Goal: Register for event/course

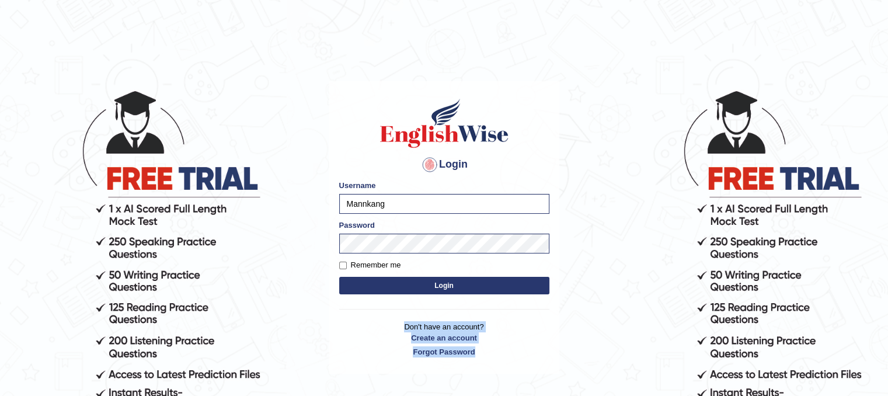
click at [494, 259] on div "Login Please fix the following errors: Username Mannkang Password Remember me L…" at bounding box center [444, 227] width 230 height 292
click at [488, 281] on button "Login" at bounding box center [444, 286] width 210 height 18
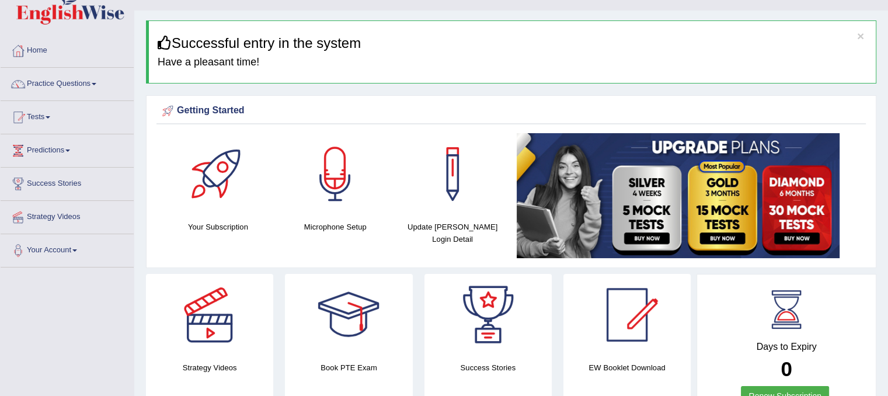
click at [35, 117] on link "Tests" at bounding box center [67, 115] width 133 height 29
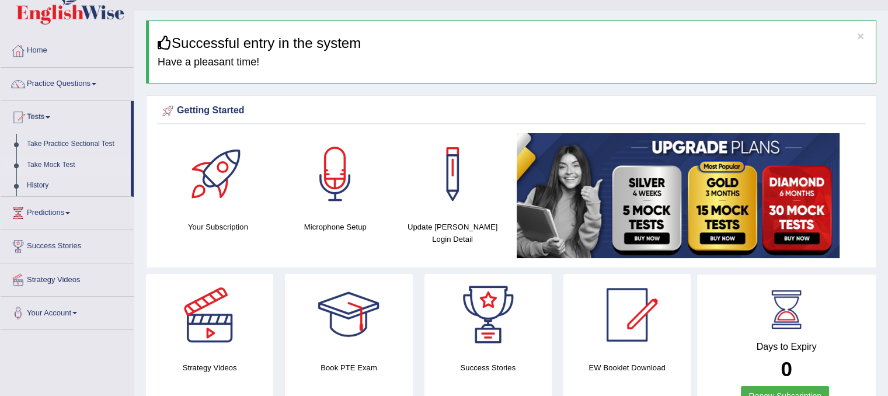
click at [39, 165] on link "Take Mock Test" at bounding box center [76, 165] width 109 height 21
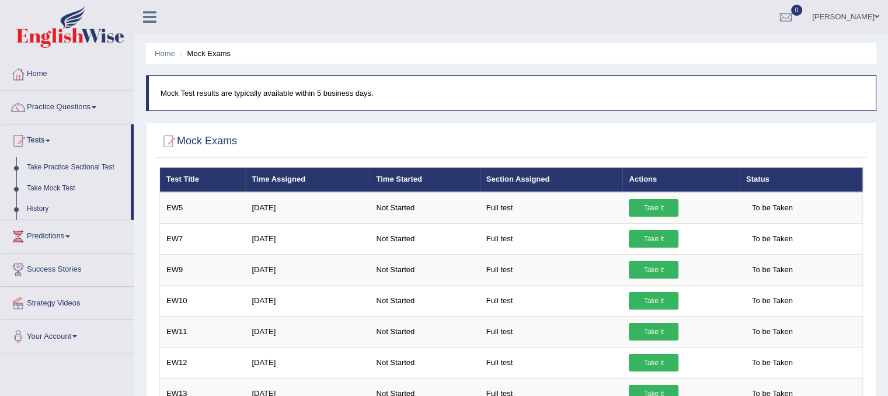
click at [39, 165] on link "Take Practice Sectional Test" at bounding box center [76, 167] width 109 height 21
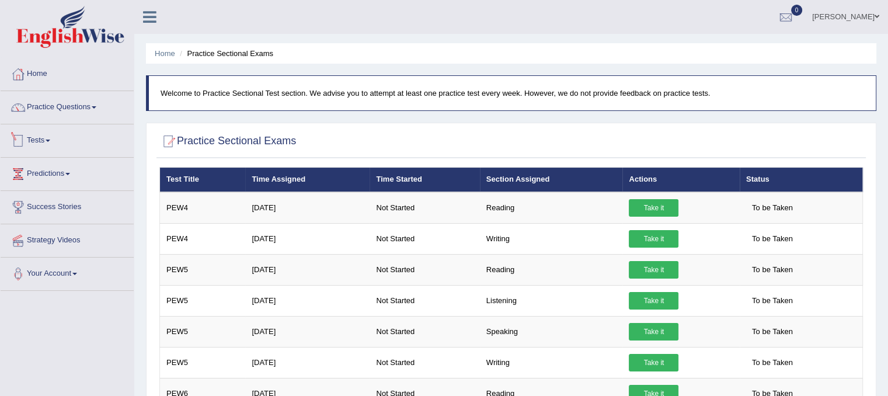
click at [36, 141] on link "Tests" at bounding box center [67, 138] width 133 height 29
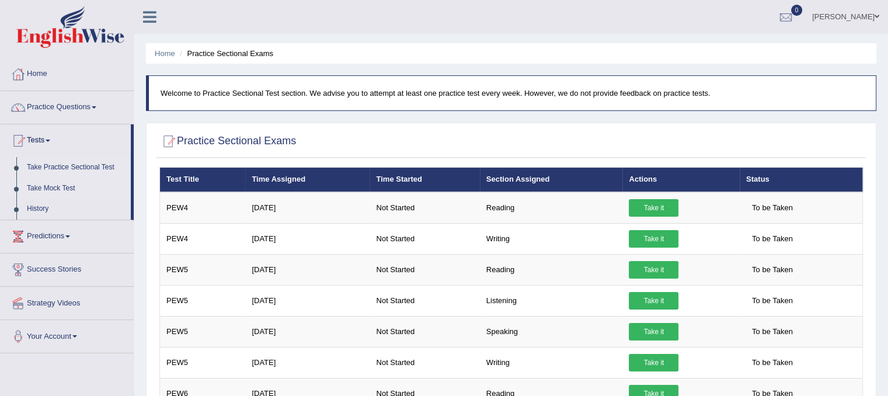
click at [51, 186] on link "Take Mock Test" at bounding box center [76, 188] width 109 height 21
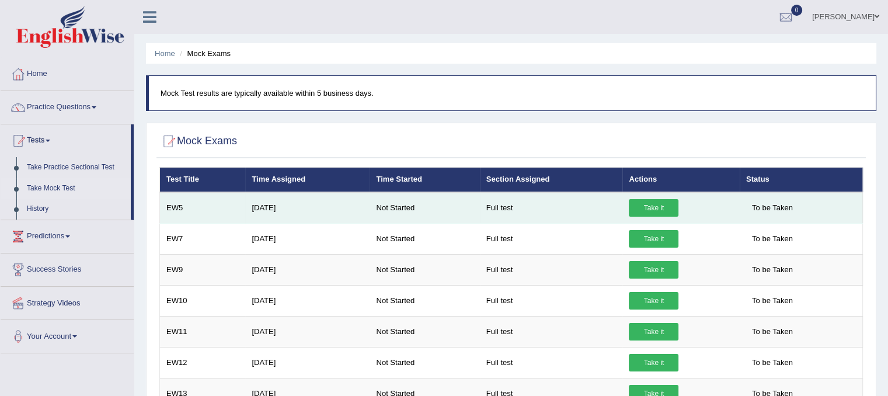
click at [656, 207] on link "Take it" at bounding box center [654, 208] width 50 height 18
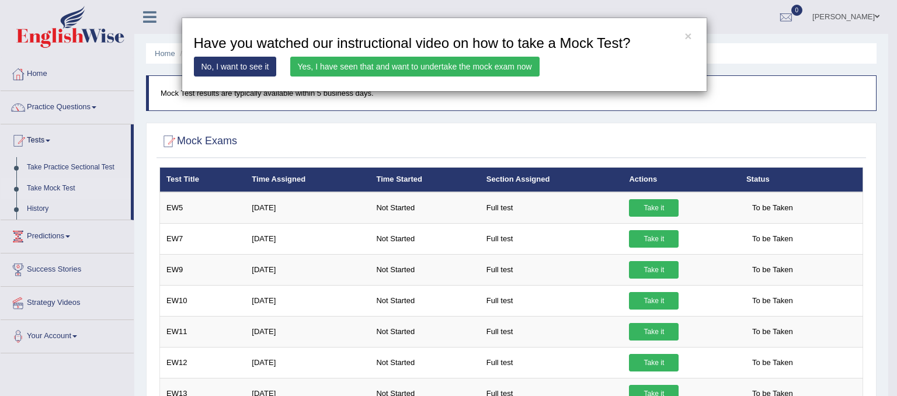
click at [440, 60] on link "Yes, I have seen that and want to undertake the mock exam now" at bounding box center [414, 67] width 249 height 20
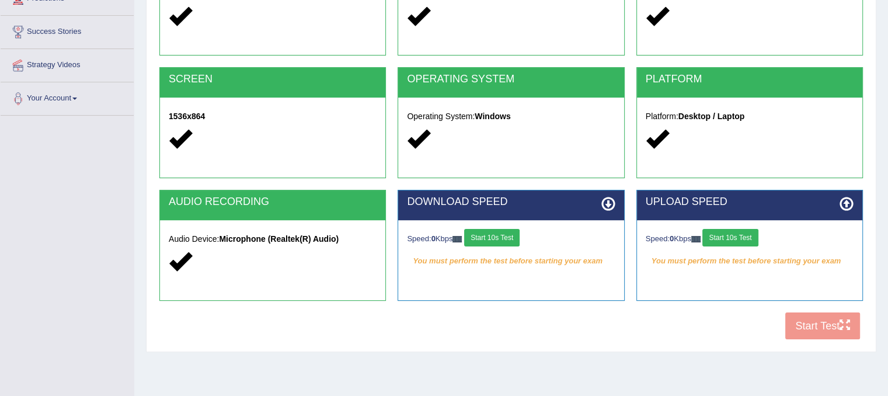
click at [493, 241] on button "Start 10s Test" at bounding box center [491, 238] width 55 height 18
click at [717, 243] on button "Start 10s Test" at bounding box center [729, 238] width 55 height 18
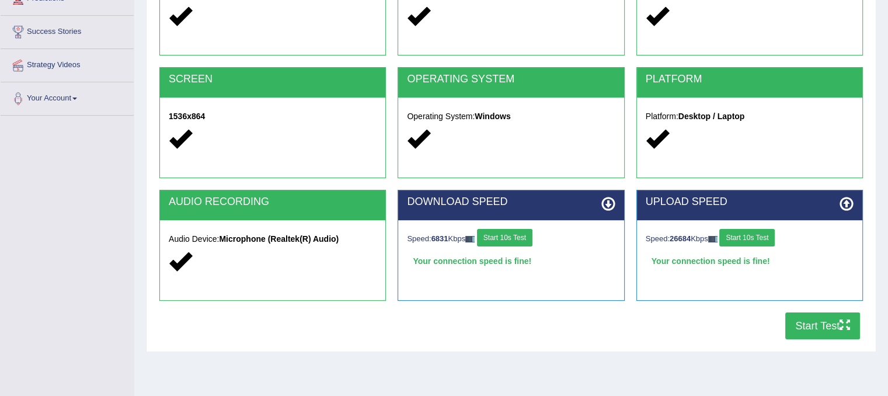
click at [808, 326] on button "Start Test" at bounding box center [822, 325] width 75 height 27
